Goal: Communication & Community: Answer question/provide support

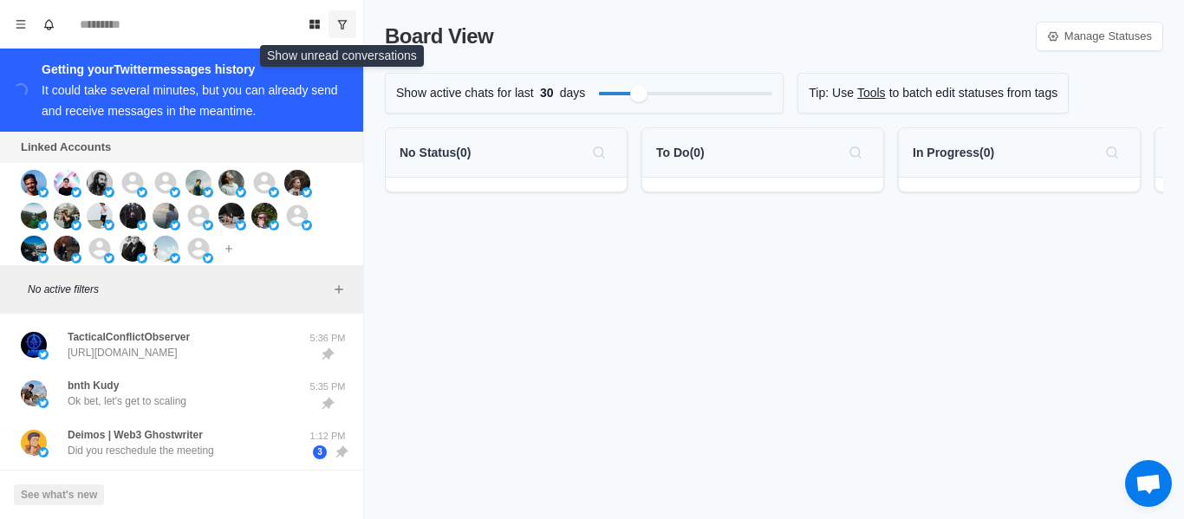
click at [341, 24] on icon "Show unread conversations" at bounding box center [343, 24] width 10 height 9
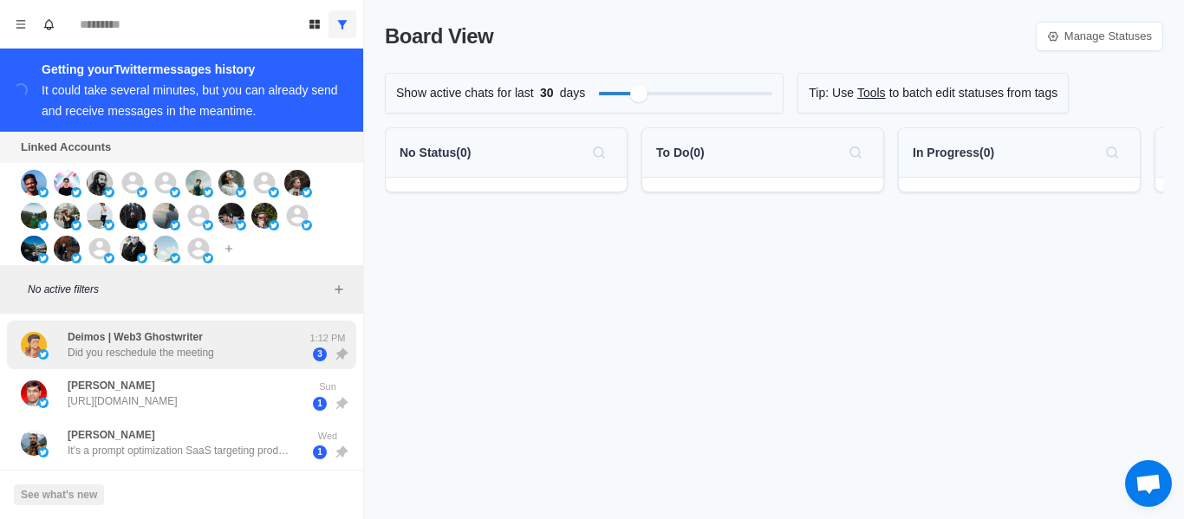
click at [134, 348] on p "Did you reschedule the meeting" at bounding box center [141, 353] width 146 height 16
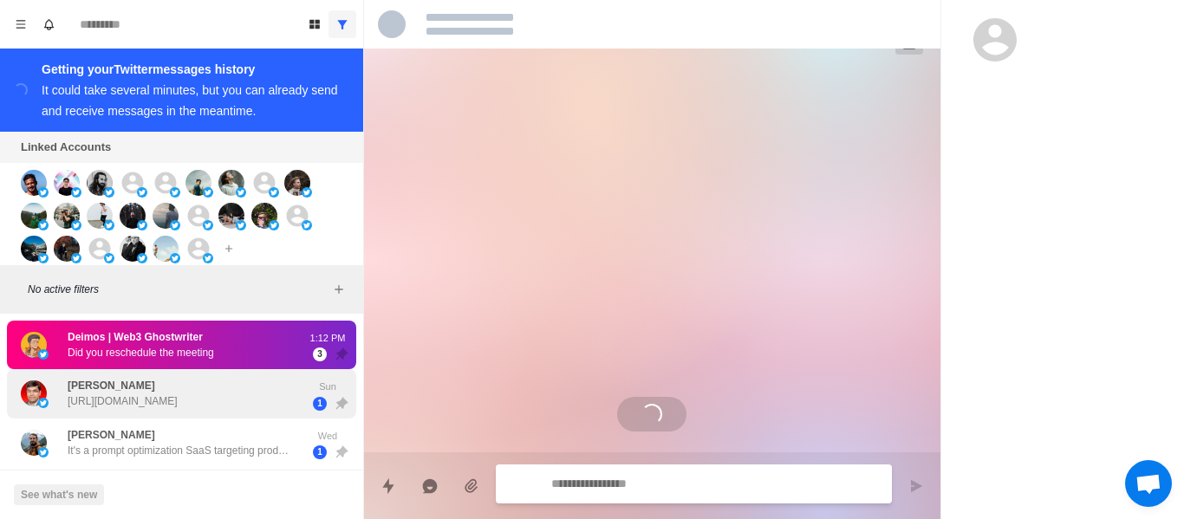
click at [137, 397] on p "[URL][DOMAIN_NAME]" at bounding box center [123, 401] width 110 height 16
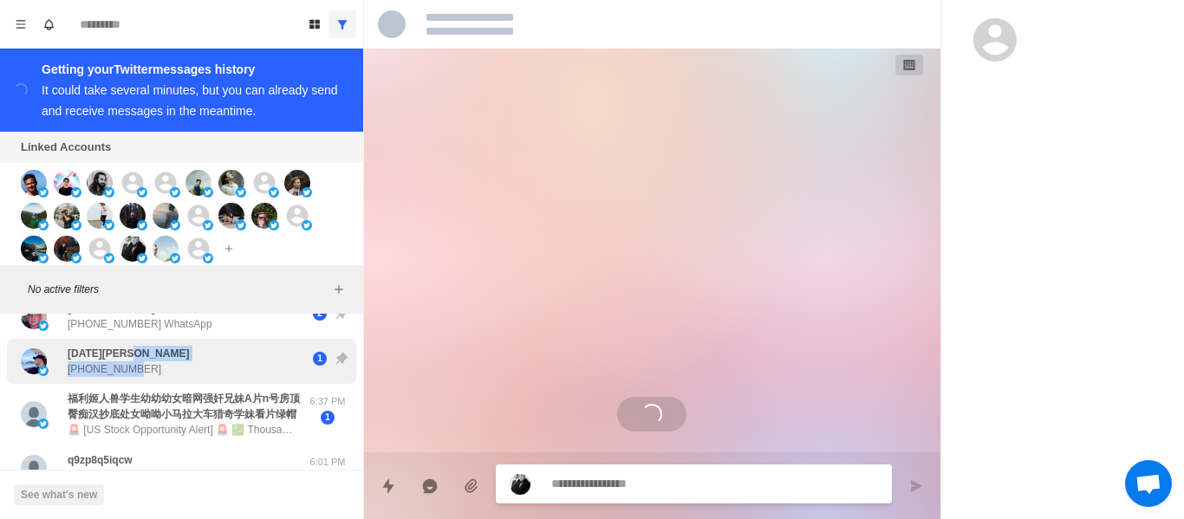
click at [128, 355] on div "[DATE][PERSON_NAME] [PHONE_NUMBER]" at bounding box center [128, 361] width 121 height 31
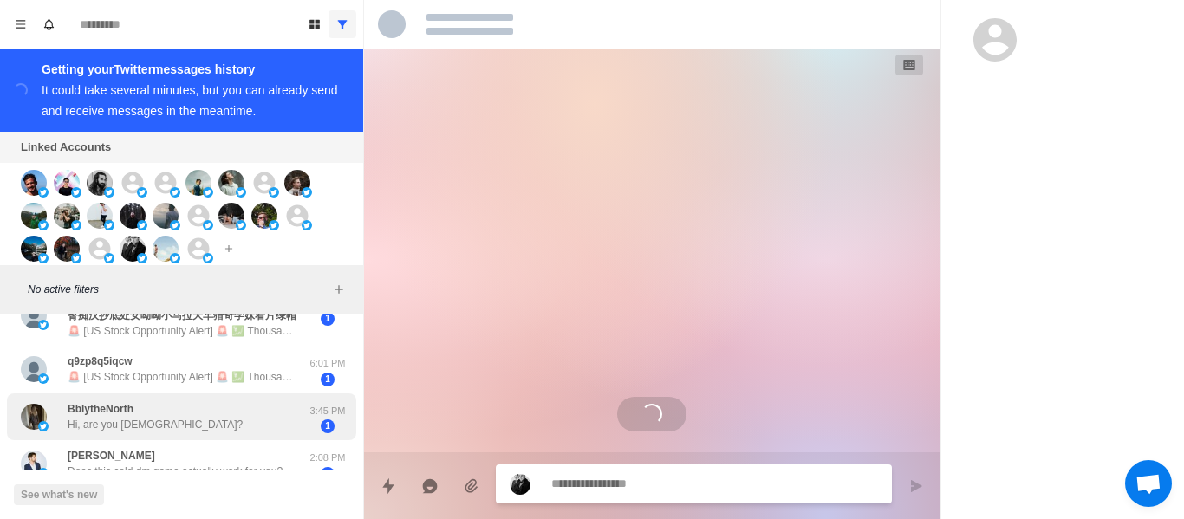
scroll to position [347, 0]
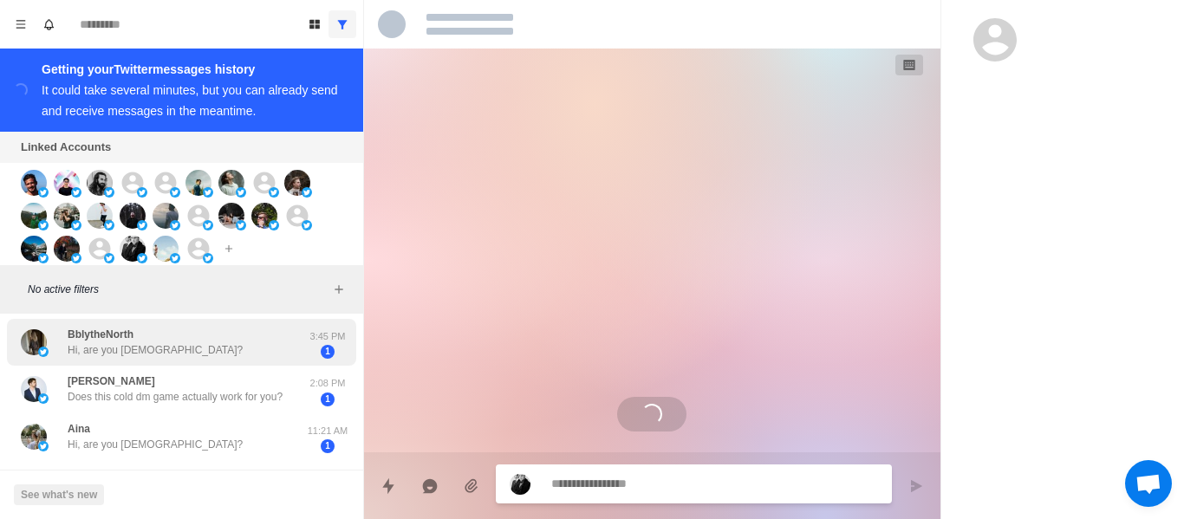
click at [127, 342] on p "BblytheNorth" at bounding box center [101, 335] width 66 height 16
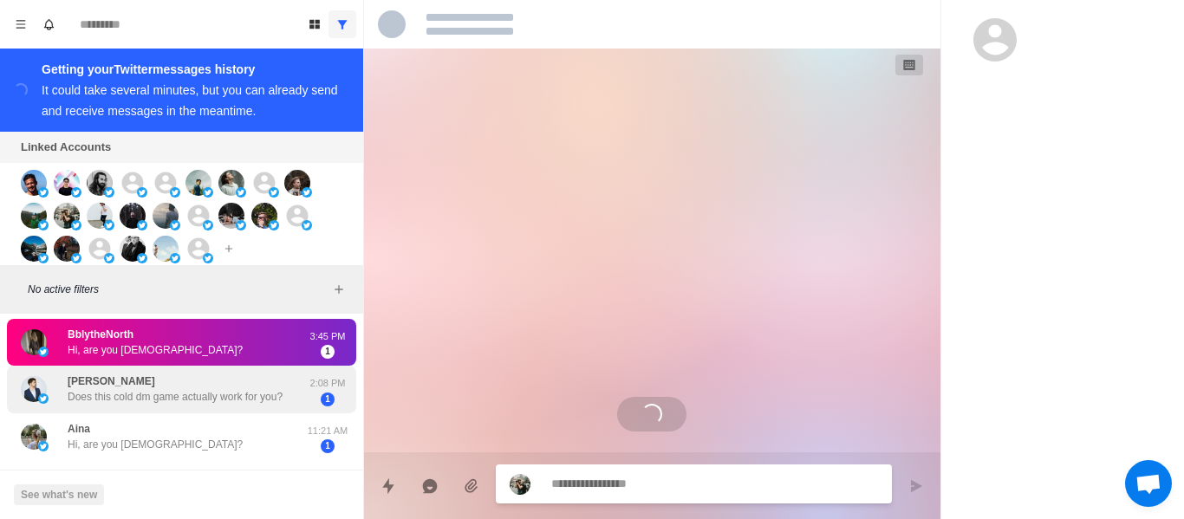
click at [130, 383] on div "Deimos | Web3 Ghostwriter Did you reschedule the meeting 1:12 PM 3 [PERSON_NAME…" at bounding box center [181, 404] width 363 height 860
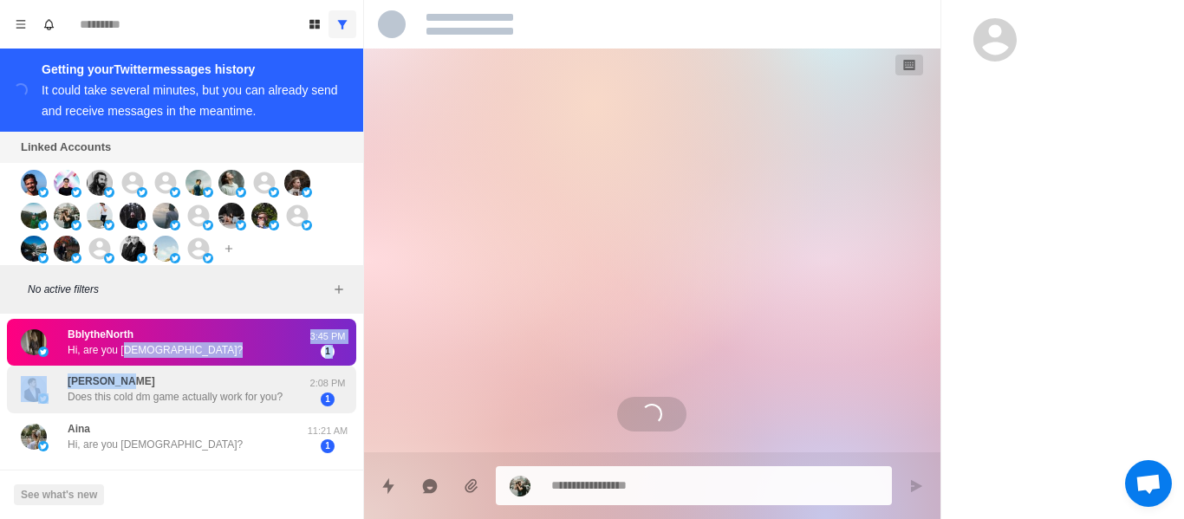
click at [128, 389] on p "[PERSON_NAME]" at bounding box center [112, 382] width 88 height 16
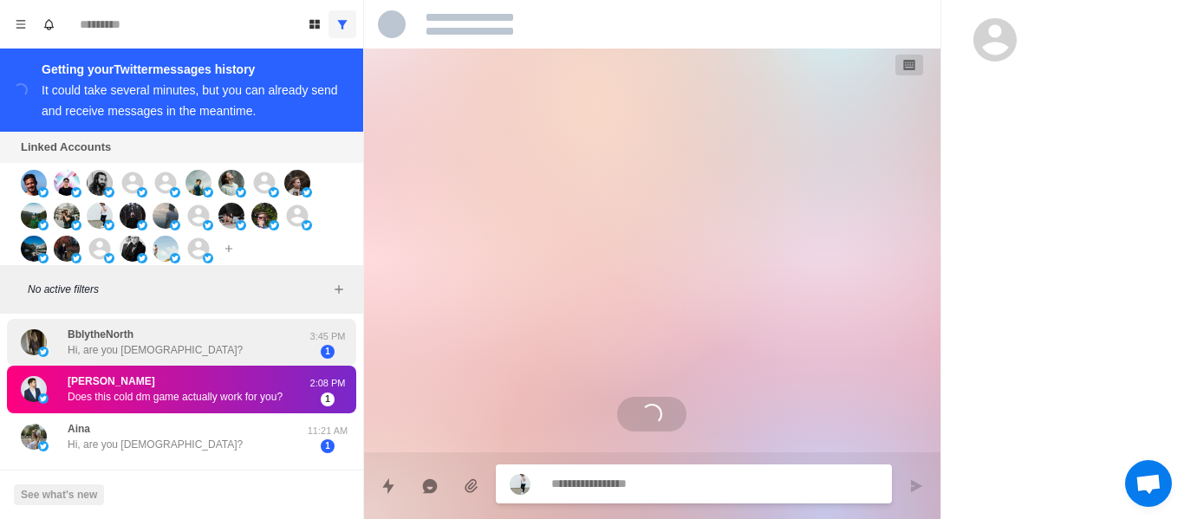
click at [133, 342] on p "BblytheNorth" at bounding box center [101, 335] width 66 height 16
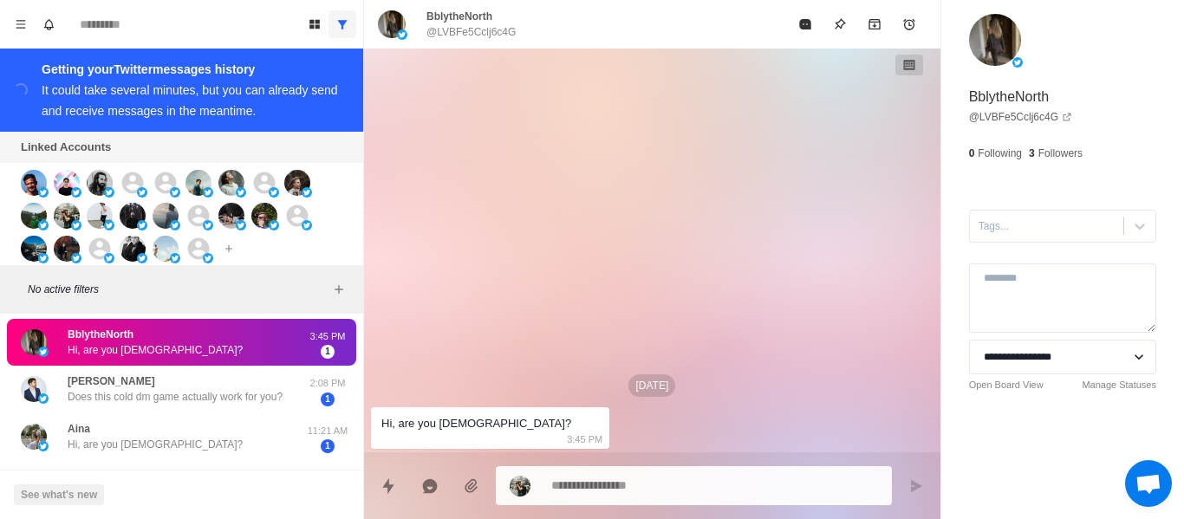
drag, startPoint x: 153, startPoint y: 396, endPoint x: 156, endPoint y: 380, distance: 16.7
click at [153, 397] on div "[PERSON_NAME] Does this cold dm game actually work for you?" at bounding box center [175, 389] width 215 height 31
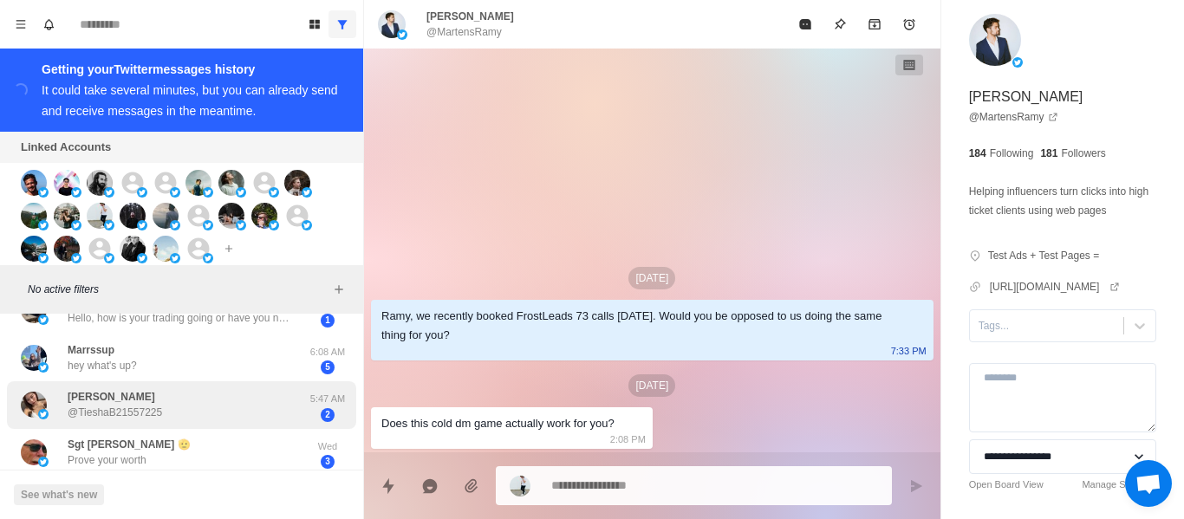
drag, startPoint x: 140, startPoint y: 355, endPoint x: 150, endPoint y: 435, distance: 80.4
click at [139, 354] on div "Marrssup hey what's up? 6:08 AM 5" at bounding box center [181, 359] width 349 height 48
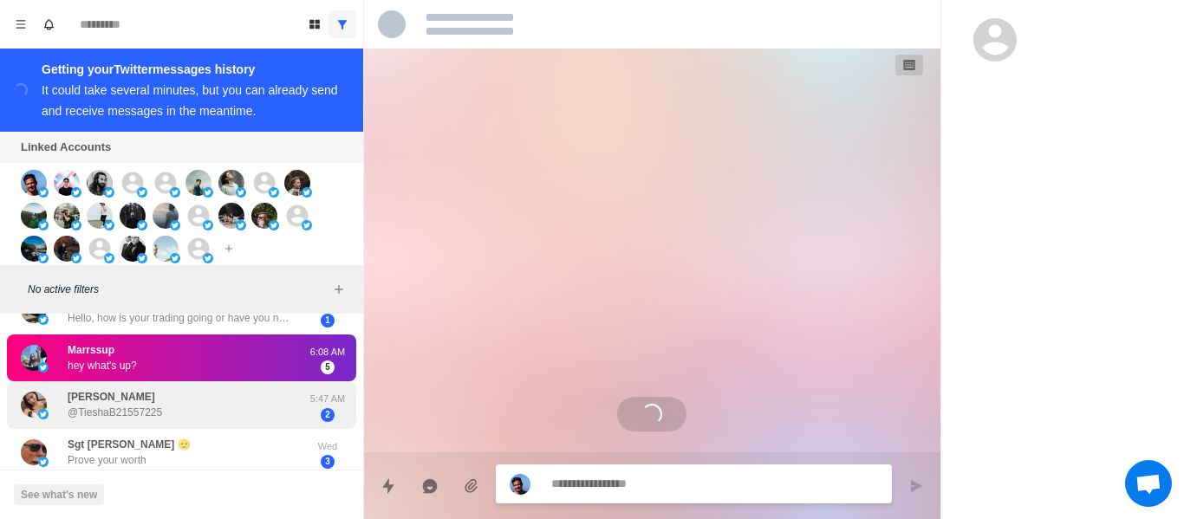
click at [145, 429] on div "[PERSON_NAME] @TieshaB21557225 5:47 AM 2" at bounding box center [181, 405] width 349 height 48
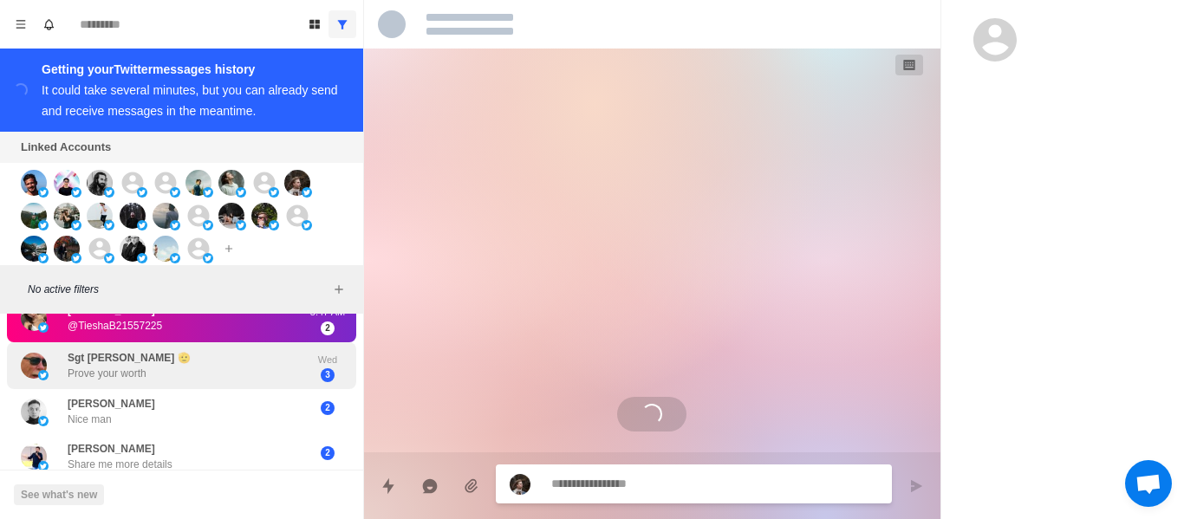
click at [127, 381] on p "Prove your worth" at bounding box center [107, 374] width 79 height 16
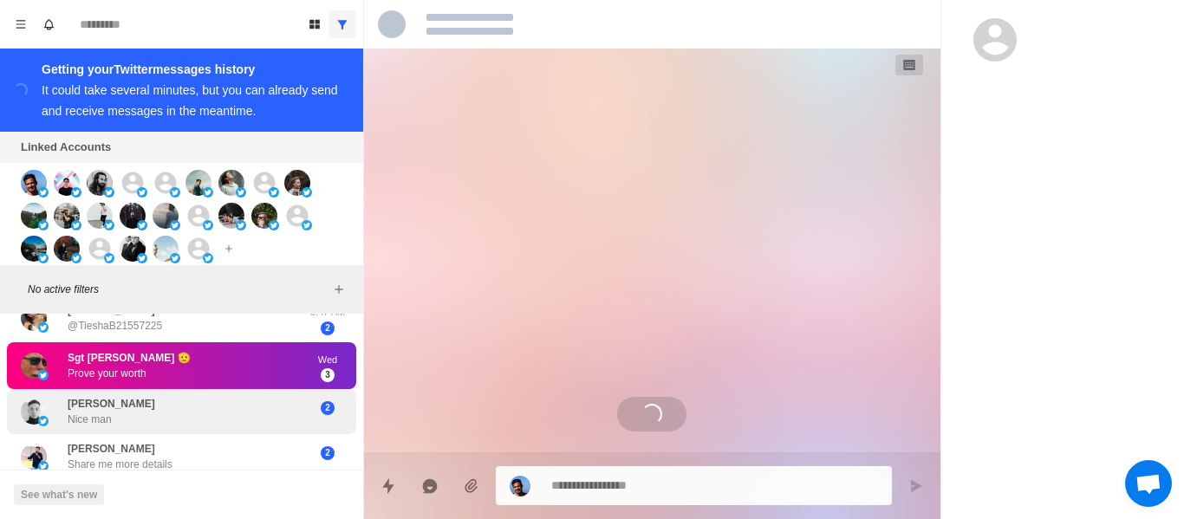
click at [134, 426] on div "[PERSON_NAME] Nice man" at bounding box center [163, 411] width 285 height 31
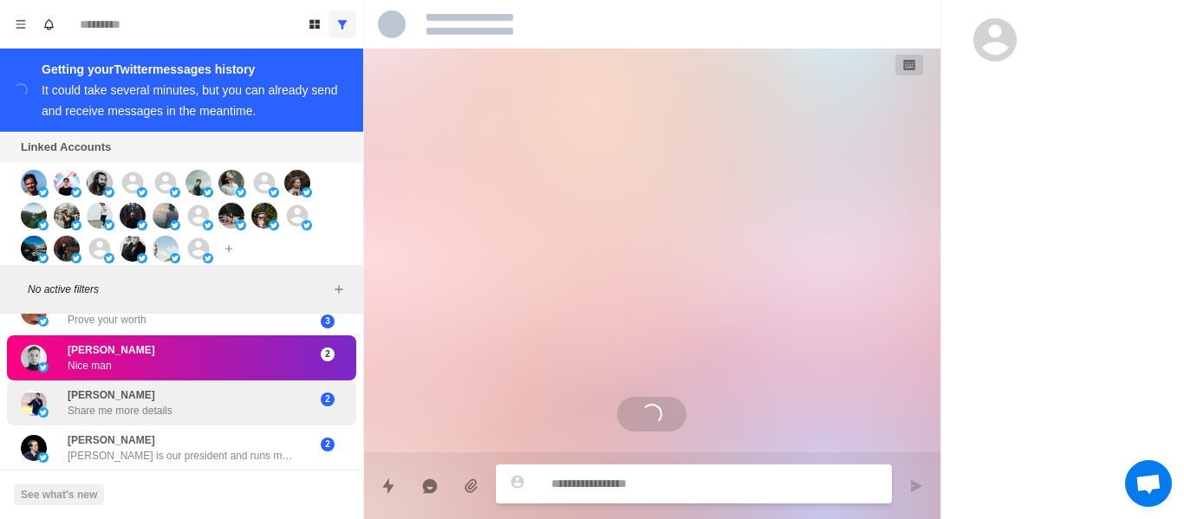
click at [127, 387] on p "[PERSON_NAME]" at bounding box center [112, 395] width 88 height 16
drag, startPoint x: 132, startPoint y: 375, endPoint x: 128, endPoint y: 407, distance: 32.3
click at [129, 389] on div "[PERSON_NAME] Share me more details 2" at bounding box center [181, 402] width 349 height 45
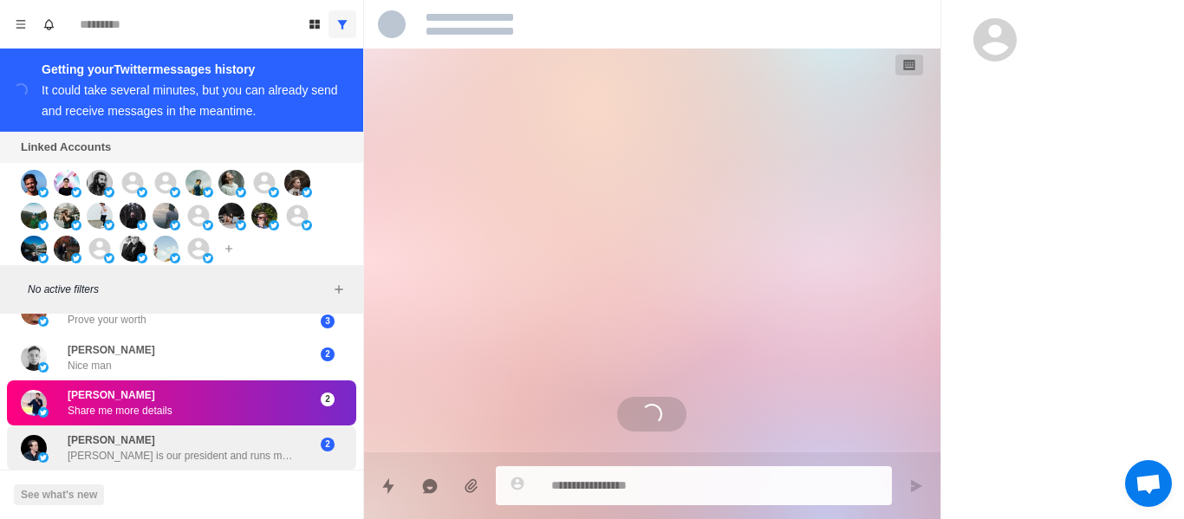
click at [129, 433] on p "[PERSON_NAME]" at bounding box center [112, 440] width 88 height 16
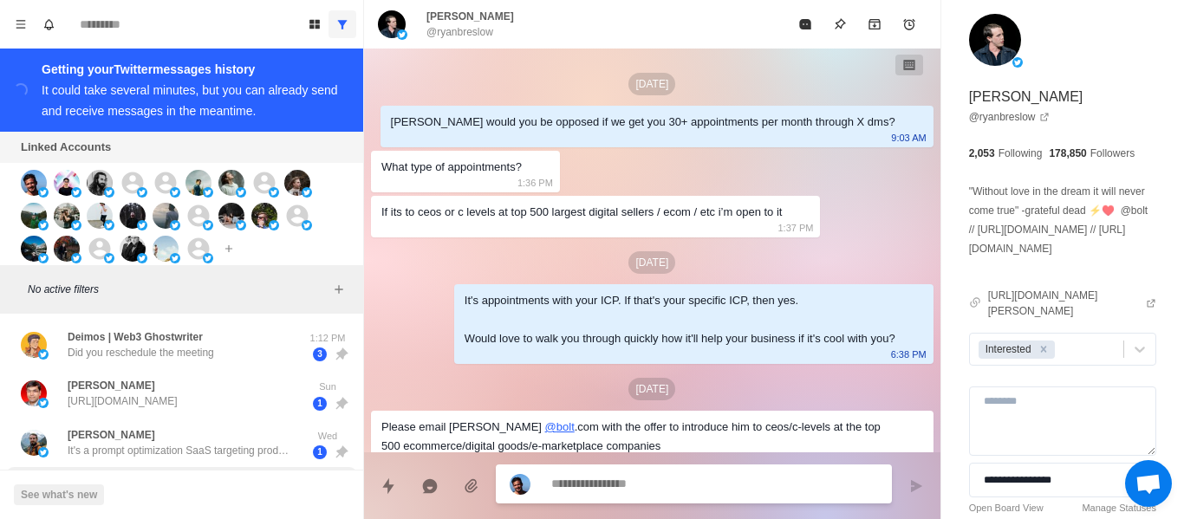
scroll to position [68, 0]
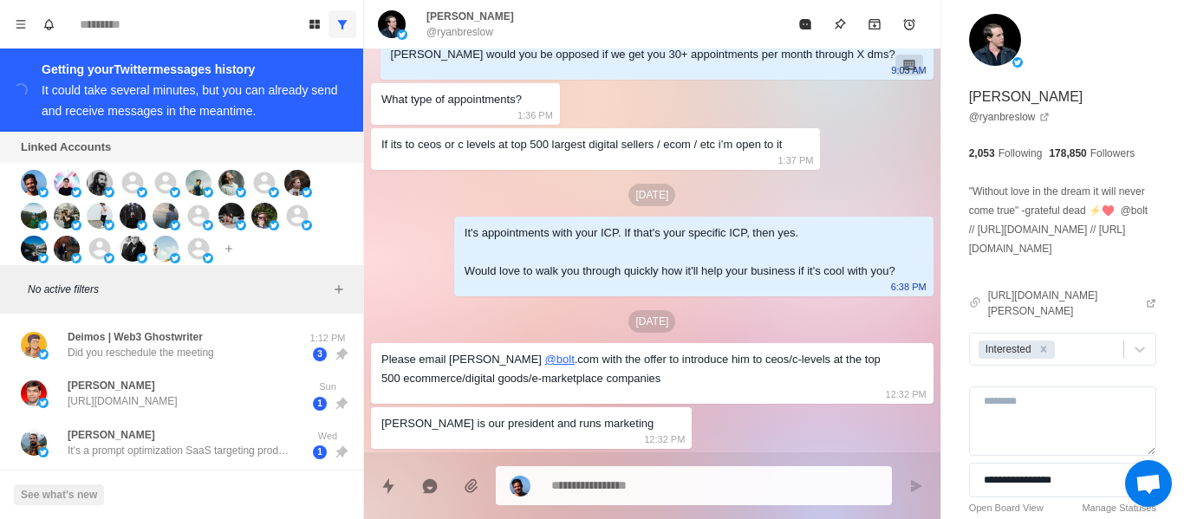
drag, startPoint x: 785, startPoint y: 138, endPoint x: 815, endPoint y: 152, distance: 32.6
click at [782, 144] on div "If its to ceos or c levels at top 500 largest digital sellers / ecom / etc i’m …" at bounding box center [581, 144] width 400 height 19
type textarea "*"
